Goal: Information Seeking & Learning: Check status

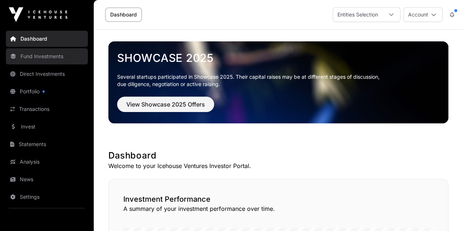
click at [45, 59] on link "Fund Investments" at bounding box center [47, 56] width 82 height 16
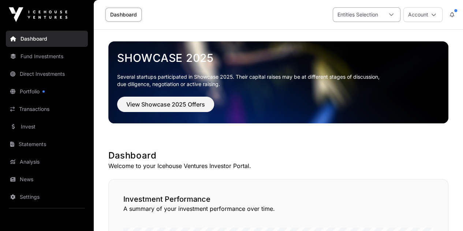
click at [366, 10] on div "Entities Selection" at bounding box center [357, 15] width 49 height 14
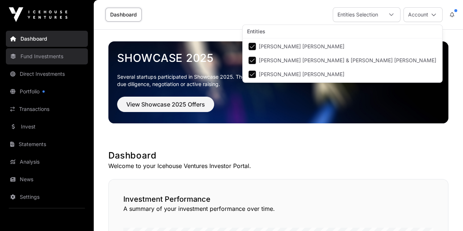
click at [37, 61] on link "Fund Investments" at bounding box center [47, 56] width 82 height 16
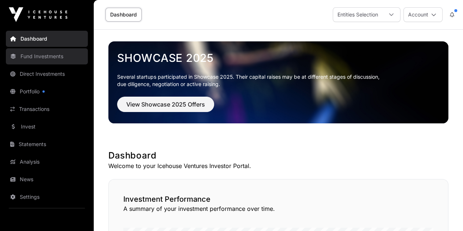
click at [36, 58] on link "Fund Investments" at bounding box center [47, 56] width 82 height 16
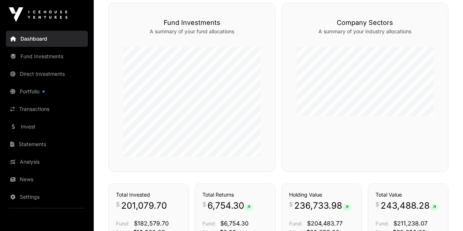
scroll to position [358, 0]
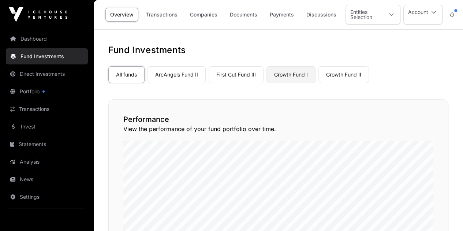
click at [299, 75] on link "Growth Fund I" at bounding box center [290, 74] width 49 height 17
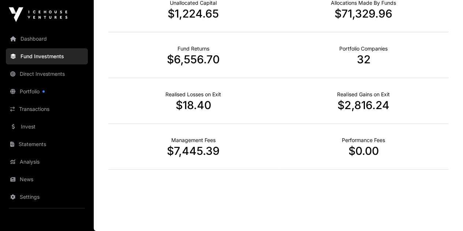
scroll to position [299, 0]
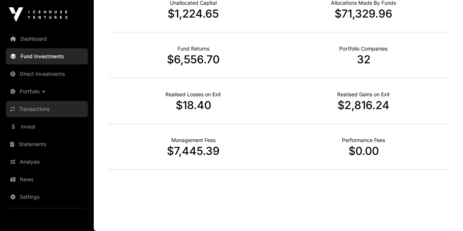
click at [38, 112] on link "Transactions" at bounding box center [47, 109] width 82 height 16
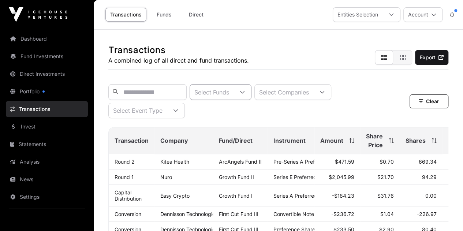
click at [245, 93] on icon at bounding box center [242, 92] width 5 height 5
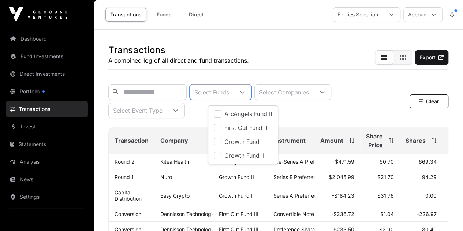
scroll to position [7, 4]
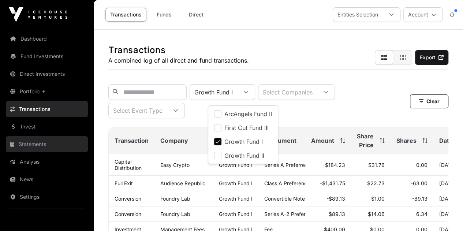
click at [27, 145] on link "Statements" at bounding box center [47, 144] width 82 height 16
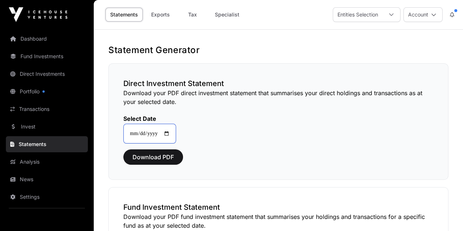
click at [172, 133] on input "**********" at bounding box center [149, 134] width 53 height 20
type input "**********"
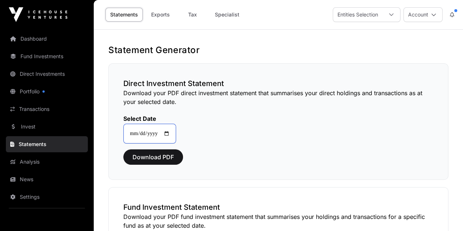
type input "**********"
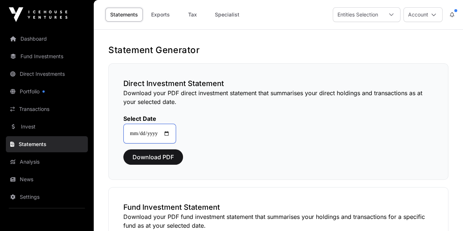
type input "**********"
click at [369, 18] on div "Entities Selection" at bounding box center [357, 15] width 49 height 14
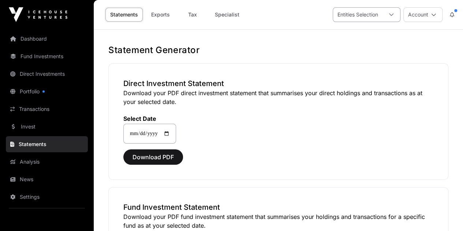
scroll to position [7, 4]
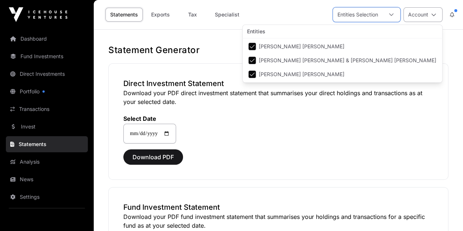
click at [421, 17] on button "Account" at bounding box center [422, 14] width 39 height 15
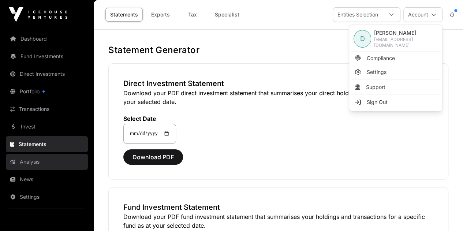
click at [33, 160] on link "Analysis" at bounding box center [47, 162] width 82 height 16
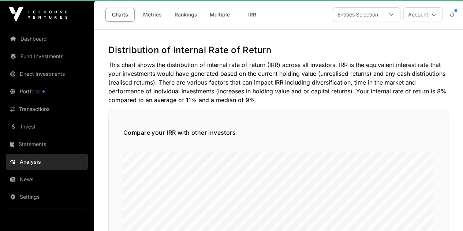
click at [34, 109] on link "Transactions" at bounding box center [47, 109] width 82 height 16
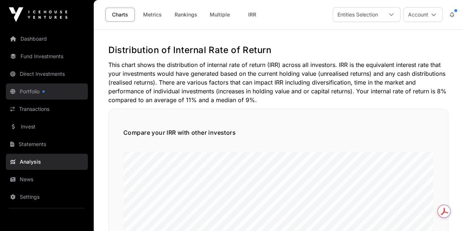
click at [32, 91] on link "Portfolio" at bounding box center [47, 91] width 82 height 16
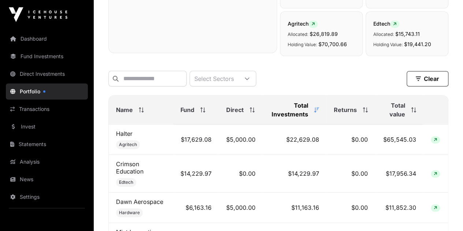
scroll to position [247, 0]
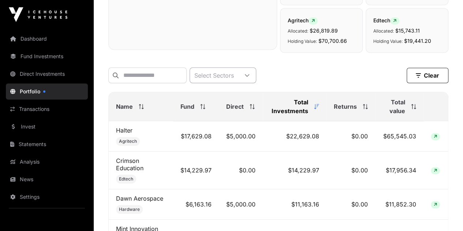
click at [249, 75] on icon at bounding box center [246, 75] width 5 height 5
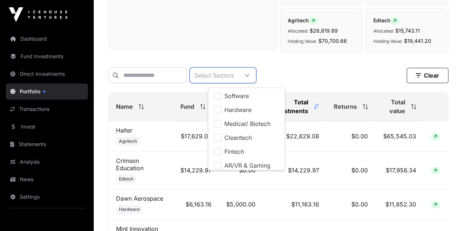
scroll to position [7, 4]
